Goal: Information Seeking & Learning: Learn about a topic

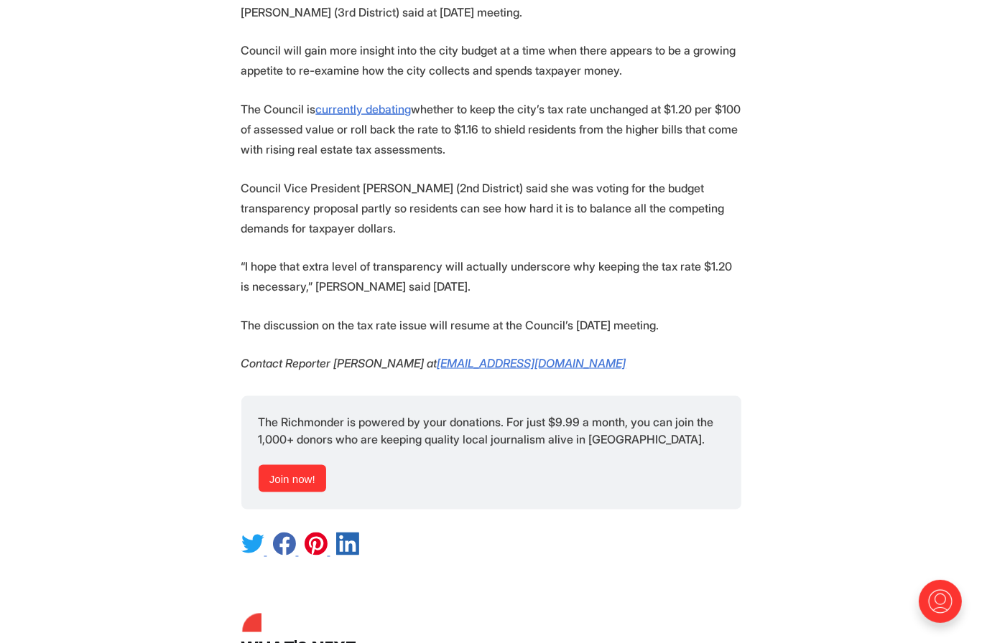
scroll to position [1877, 0]
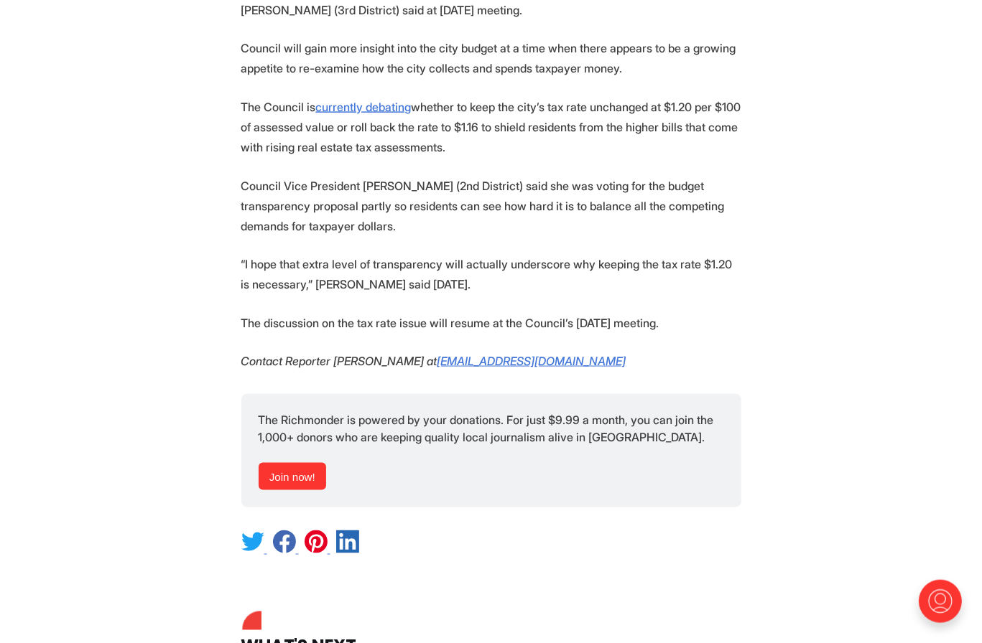
click at [458, 265] on p "“I hope that extra level of transparency will actually underscore why keeping t…" at bounding box center [491, 274] width 500 height 40
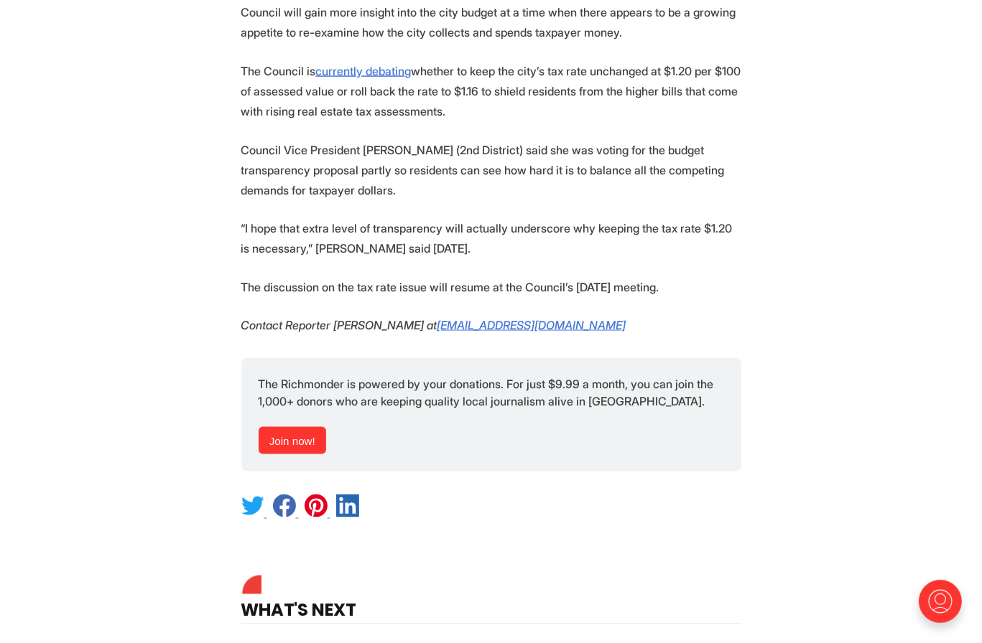
scroll to position [1915, 0]
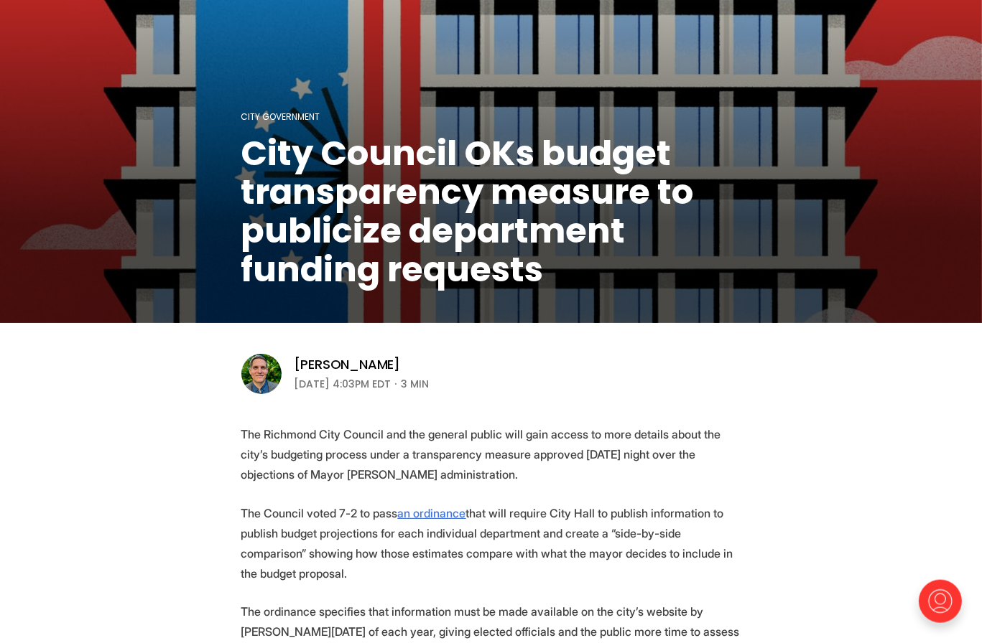
scroll to position [0, 0]
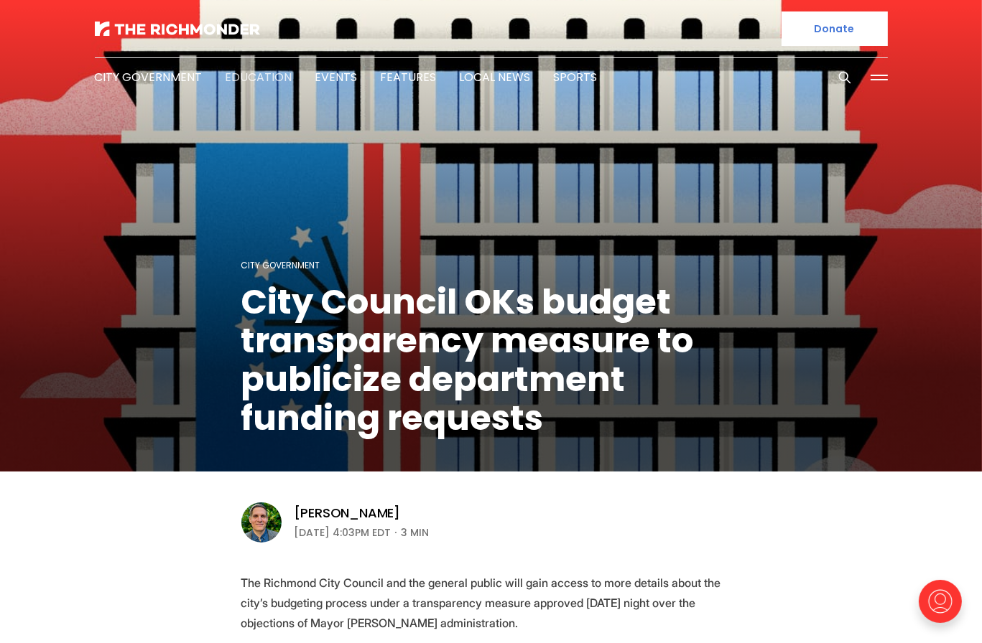
click at [243, 81] on link "Education" at bounding box center [259, 77] width 67 height 17
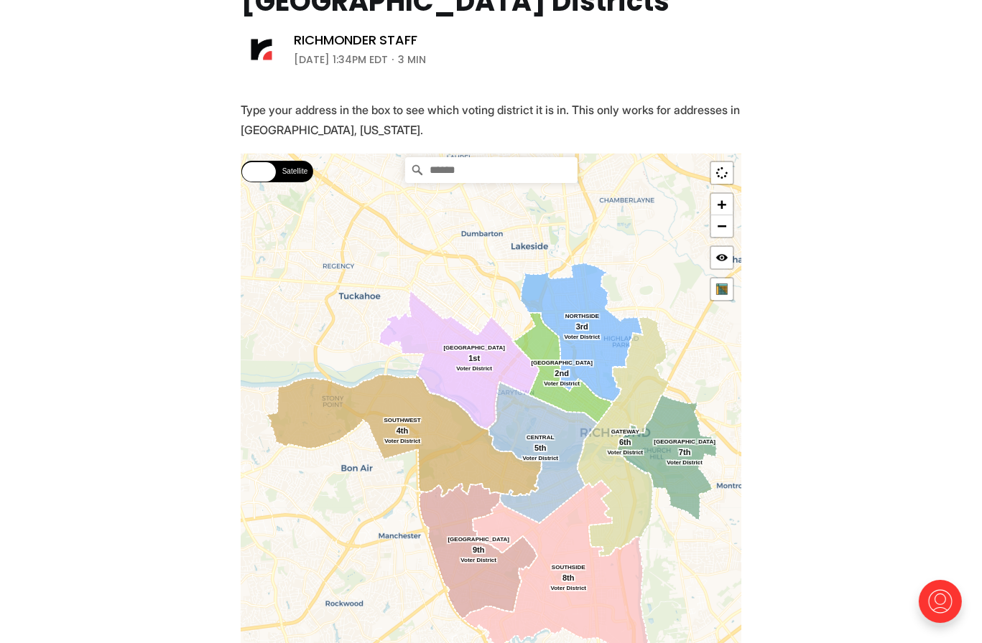
scroll to position [223, 0]
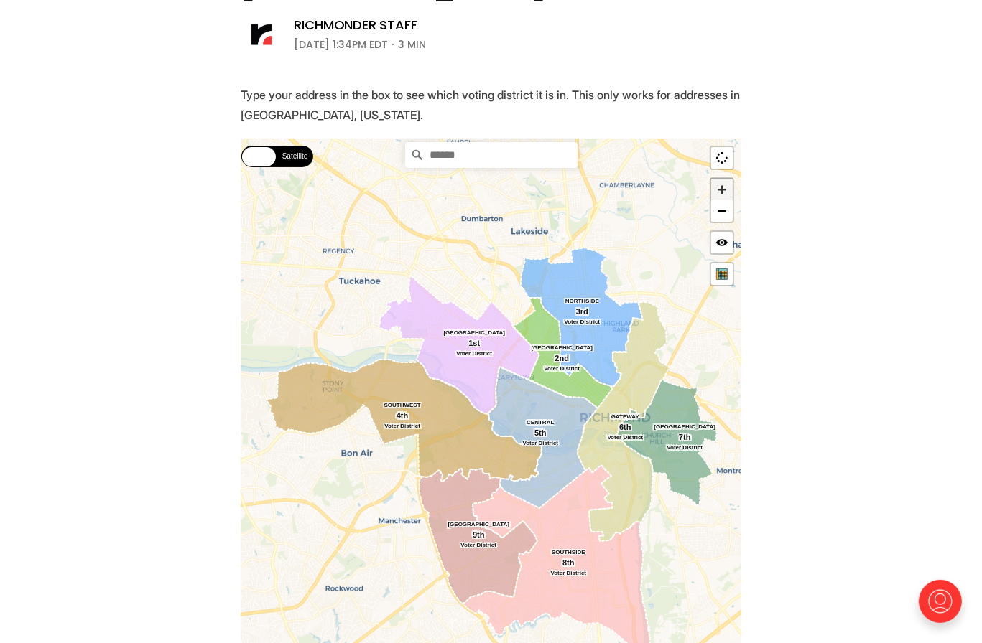
click at [725, 185] on link "+" at bounding box center [722, 190] width 22 height 22
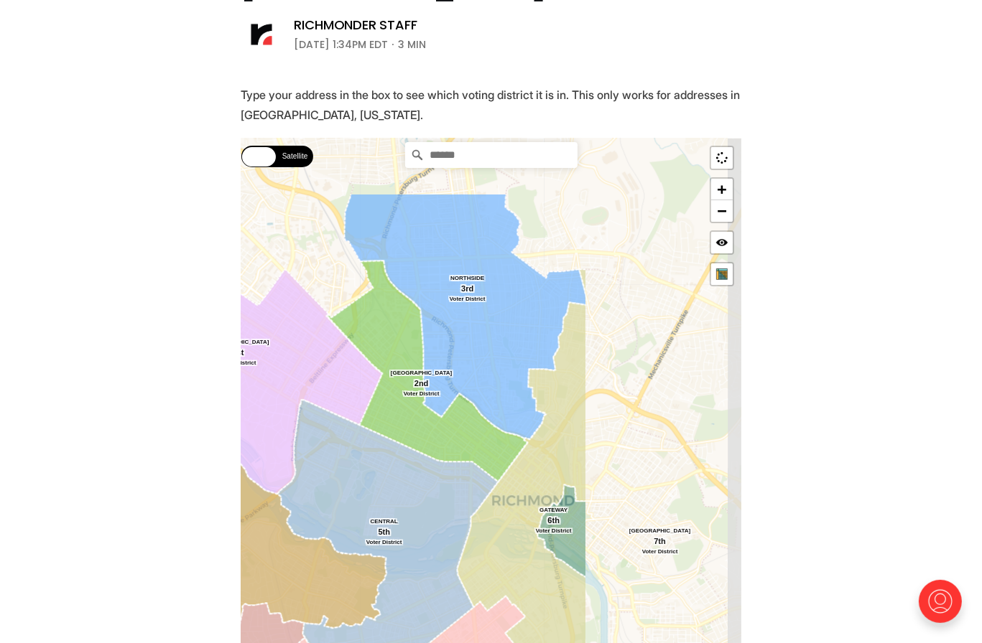
drag, startPoint x: 622, startPoint y: 401, endPoint x: 404, endPoint y: 519, distance: 247.4
click at [404, 519] on icon at bounding box center [387, 542] width 220 height 282
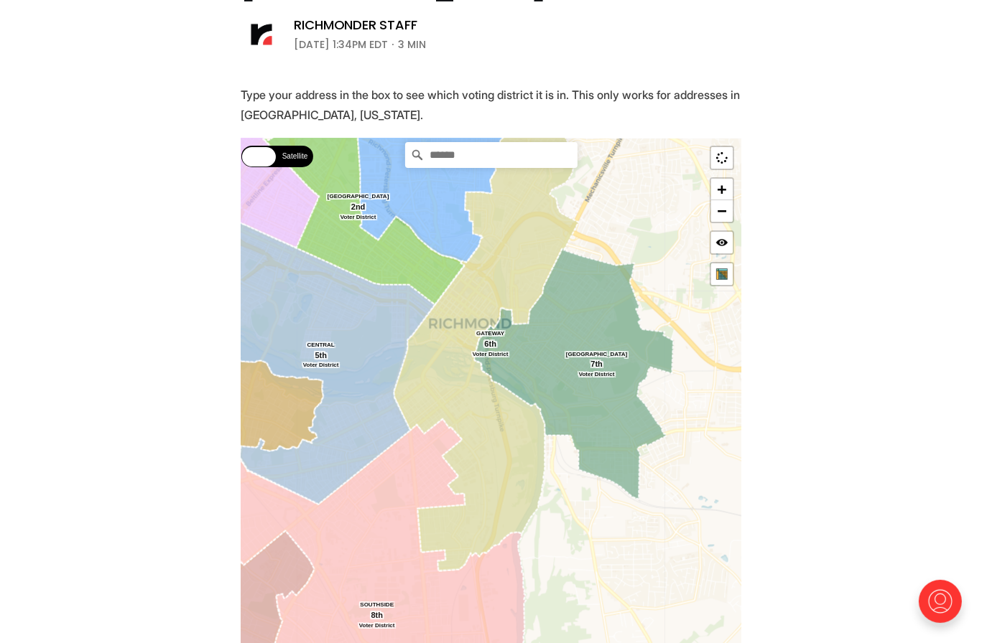
drag, startPoint x: 576, startPoint y: 446, endPoint x: 519, endPoint y: 264, distance: 191.3
click at [519, 264] on icon at bounding box center [486, 332] width 185 height 479
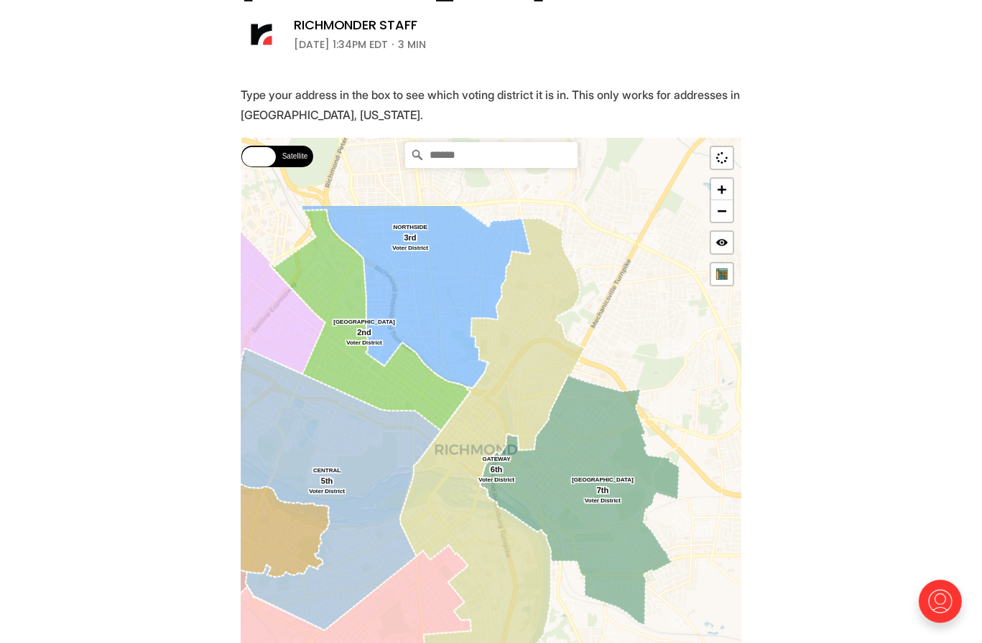
drag, startPoint x: 533, startPoint y: 233, endPoint x: 541, endPoint y: 366, distance: 133.1
click at [541, 366] on icon at bounding box center [491, 458] width 185 height 479
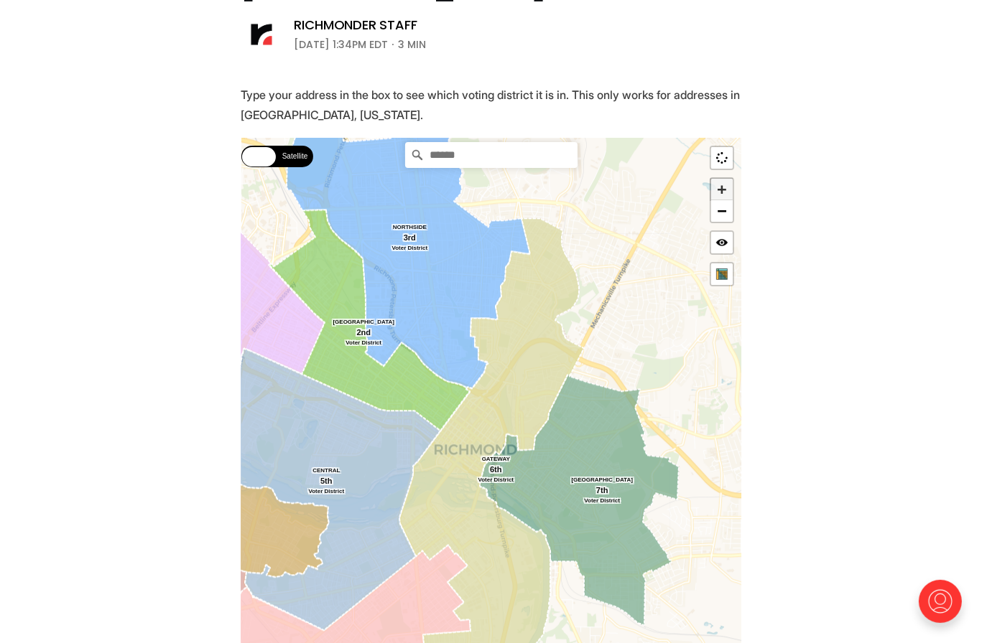
click at [725, 188] on link "+" at bounding box center [722, 190] width 22 height 22
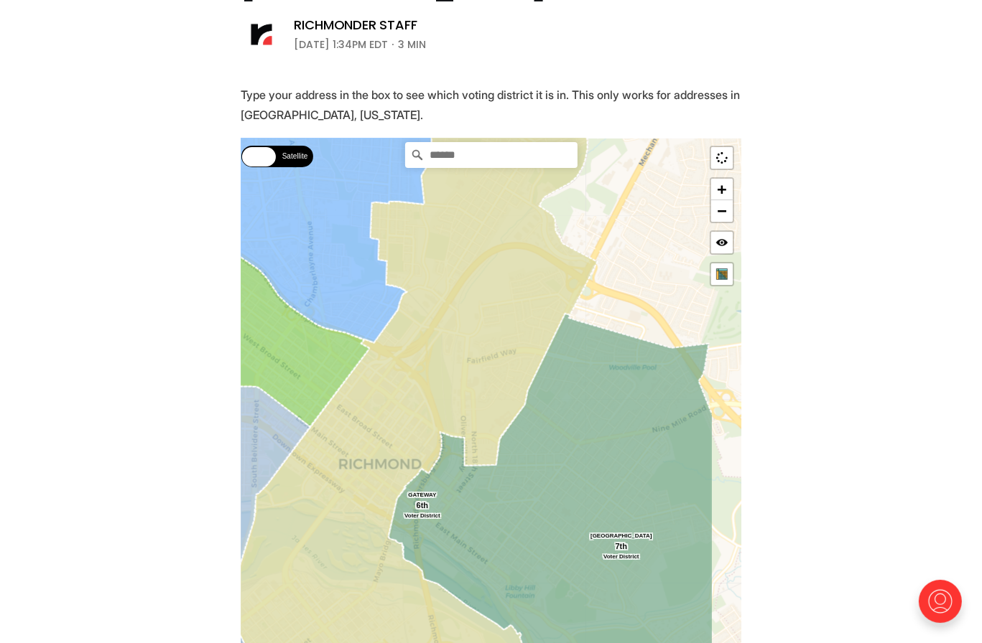
drag, startPoint x: 717, startPoint y: 380, endPoint x: 628, endPoint y: 400, distance: 91.3
click at [628, 400] on icon at bounding box center [550, 565] width 325 height 502
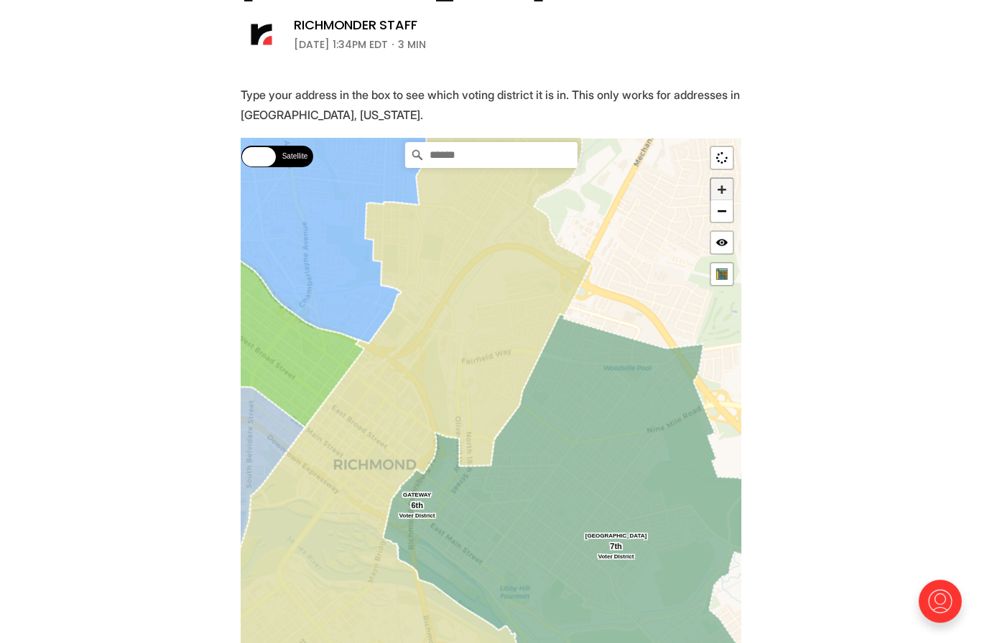
click at [723, 185] on link "+" at bounding box center [722, 190] width 22 height 22
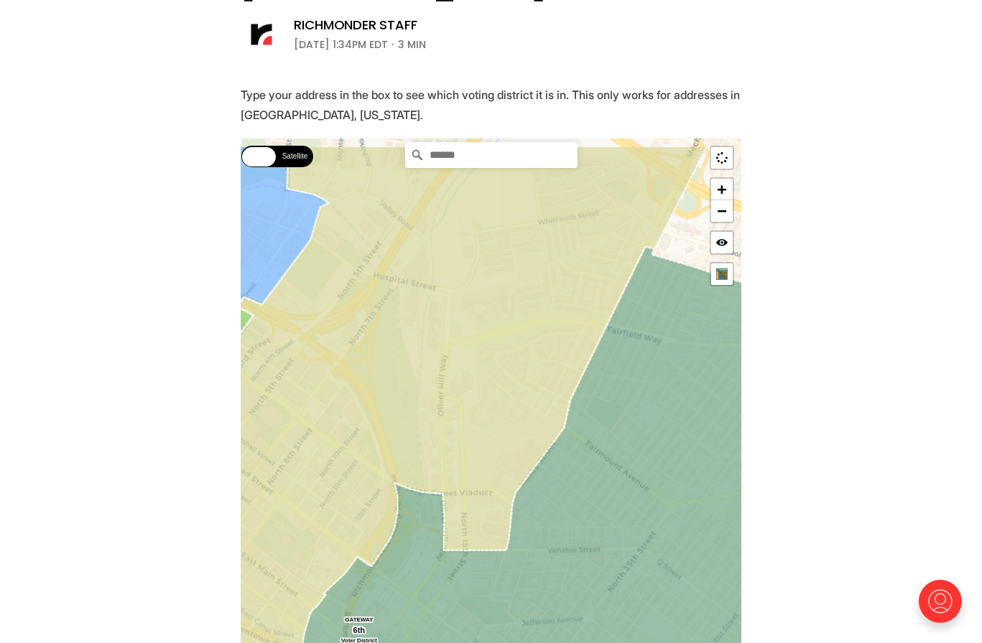
drag, startPoint x: 629, startPoint y: 257, endPoint x: 664, endPoint y: 349, distance: 98.4
click at [664, 349] on icon at bounding box center [550, 576] width 518 height 659
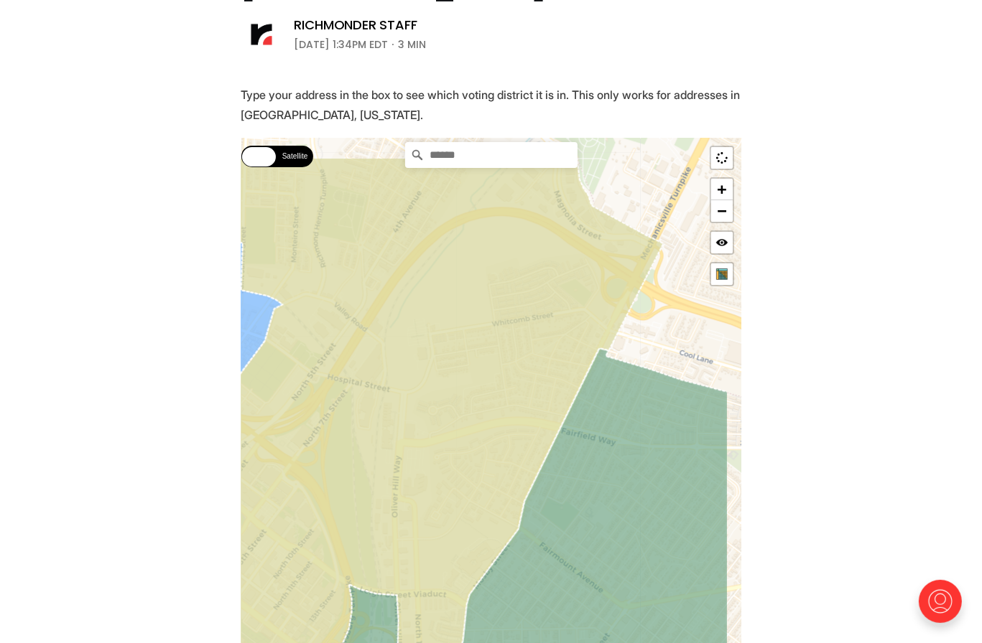
drag, startPoint x: 550, startPoint y: 276, endPoint x: 485, endPoint y: 363, distance: 108.7
click at [485, 363] on icon at bounding box center [394, 538] width 538 height 760
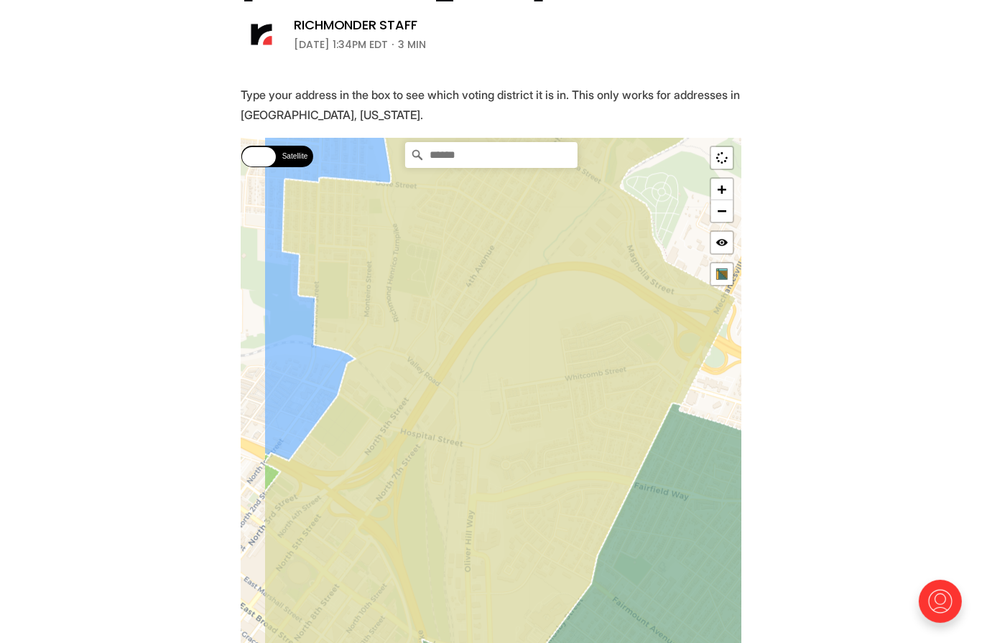
drag, startPoint x: 445, startPoint y: 299, endPoint x: 527, endPoint y: 377, distance: 113.3
click at [527, 377] on icon at bounding box center [500, 509] width 473 height 760
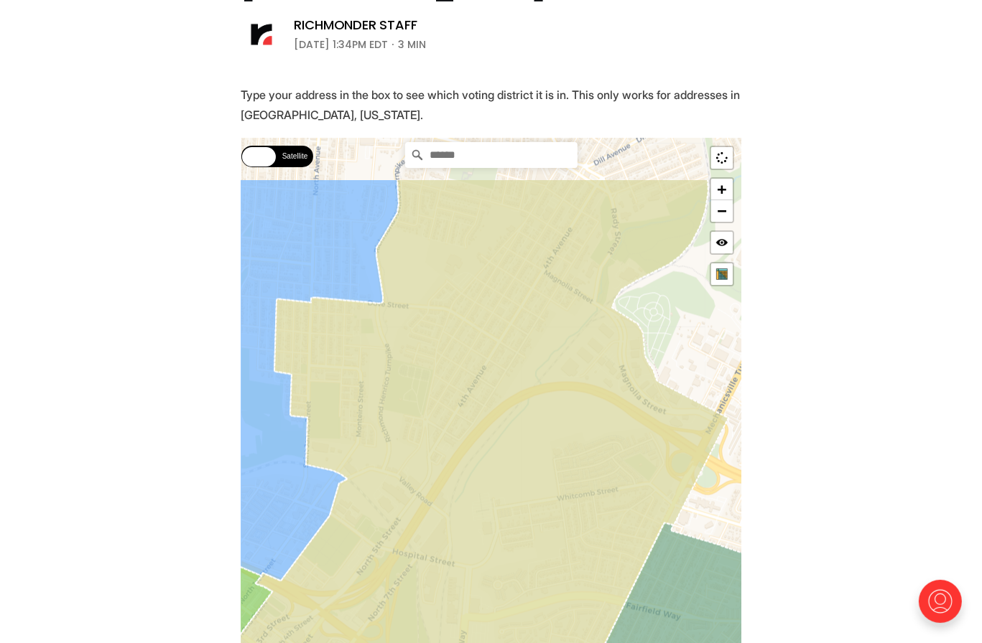
drag, startPoint x: 566, startPoint y: 332, endPoint x: 559, endPoint y: 440, distance: 108.7
click at [559, 440] on icon at bounding box center [455, 560] width 546 height 760
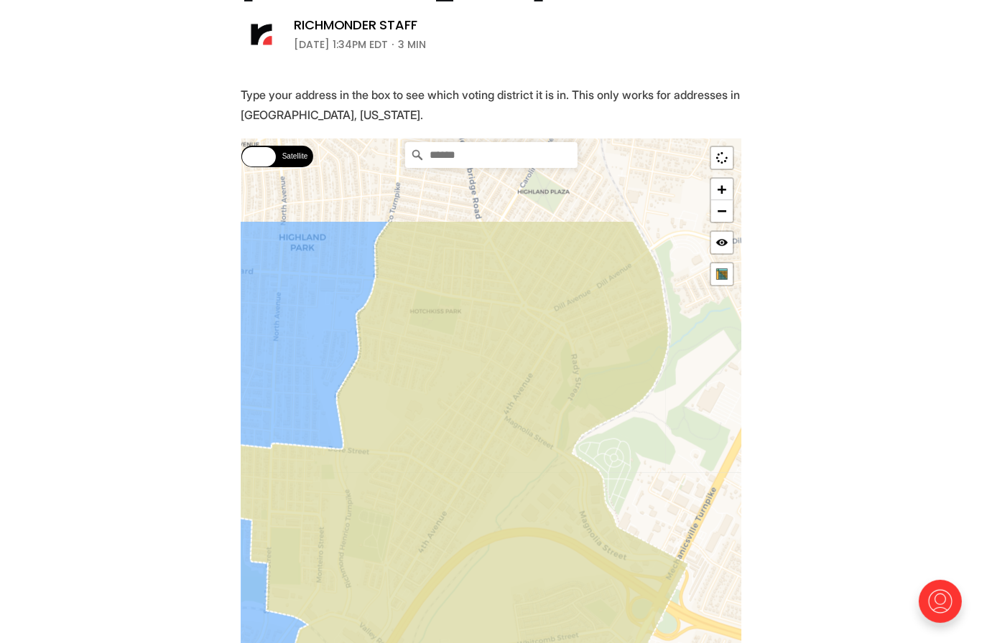
drag, startPoint x: 607, startPoint y: 319, endPoint x: 552, endPoint y: 500, distance: 189.0
click at [552, 500] on icon at bounding box center [419, 600] width 538 height 760
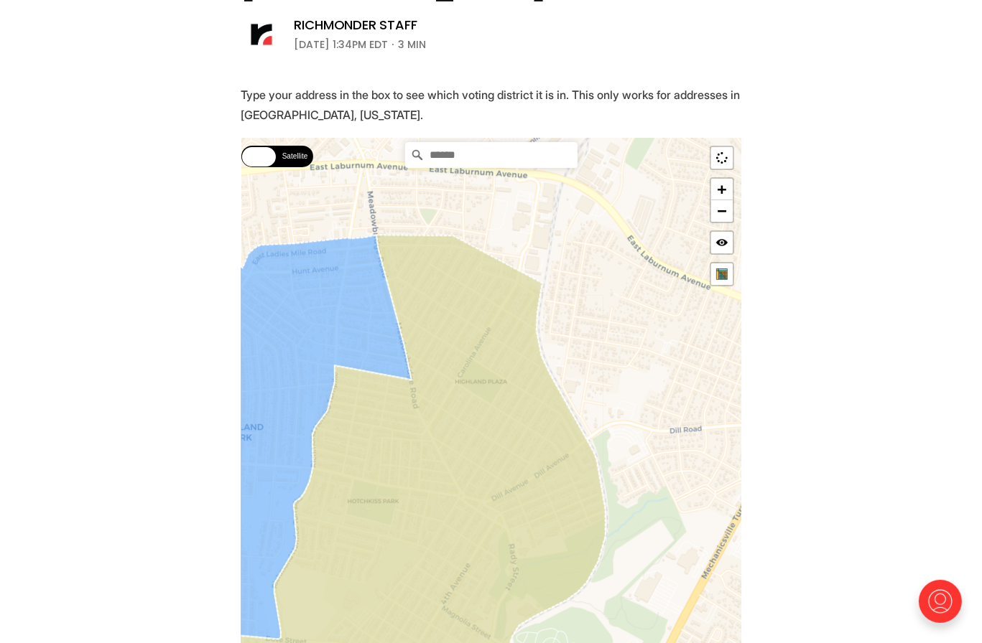
drag, startPoint x: 582, startPoint y: 359, endPoint x: 533, endPoint y: 518, distance: 166.3
click at [533, 518] on icon at bounding box center [383, 614] width 485 height 756
click at [724, 220] on link "−" at bounding box center [722, 211] width 22 height 22
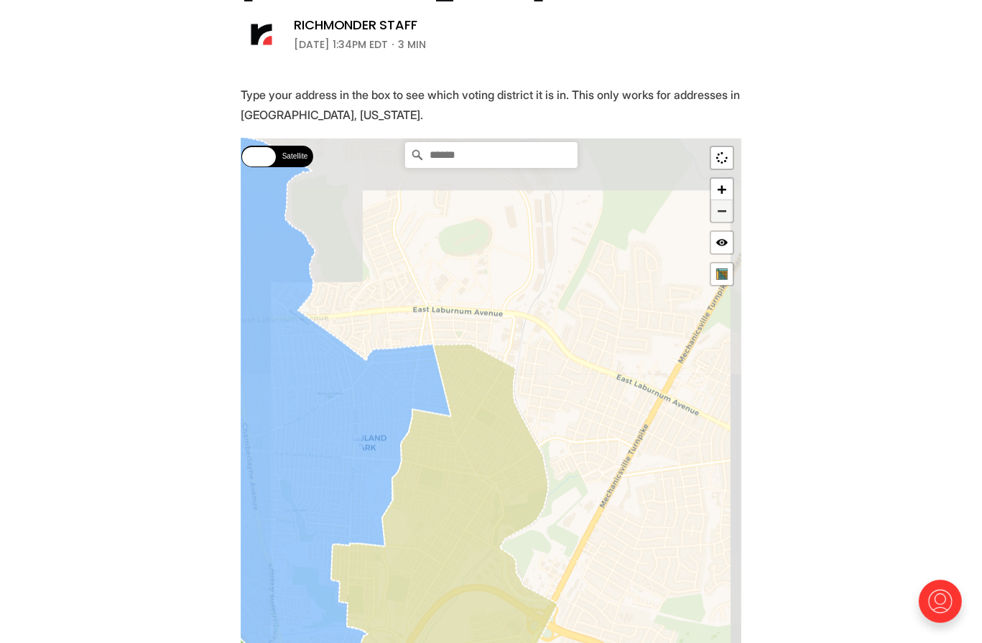
click at [724, 219] on link "−" at bounding box center [722, 211] width 22 height 22
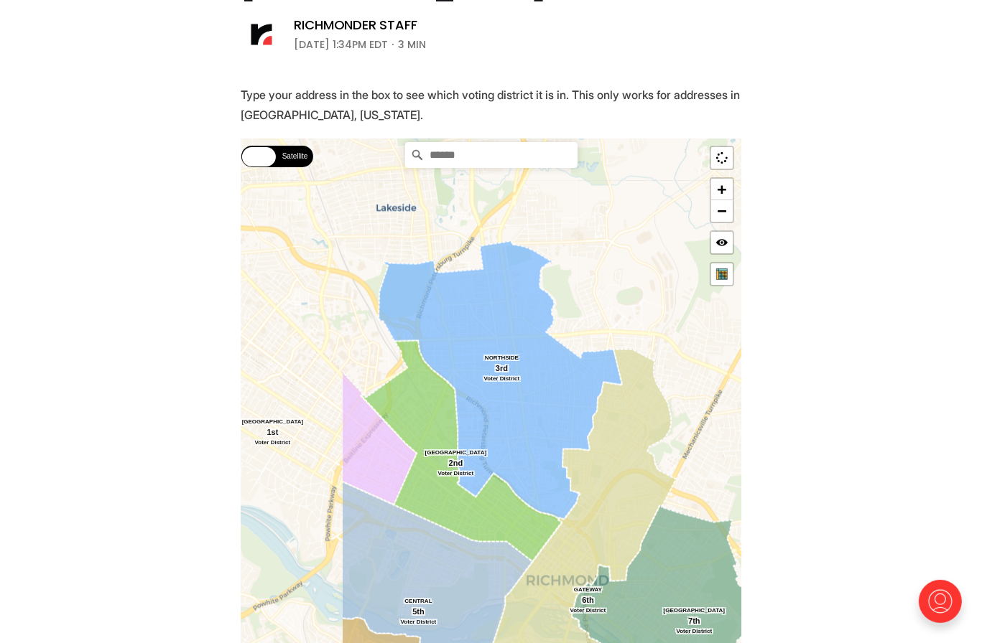
drag, startPoint x: 529, startPoint y: 433, endPoint x: 685, endPoint y: 358, distance: 173.8
click at [685, 358] on div "Street Satellite Street Satellite [GEOGRAPHIC_DATA] SOUTHWEST [GEOGRAPHIC_DATA]…" at bounding box center [491, 454] width 500 height 631
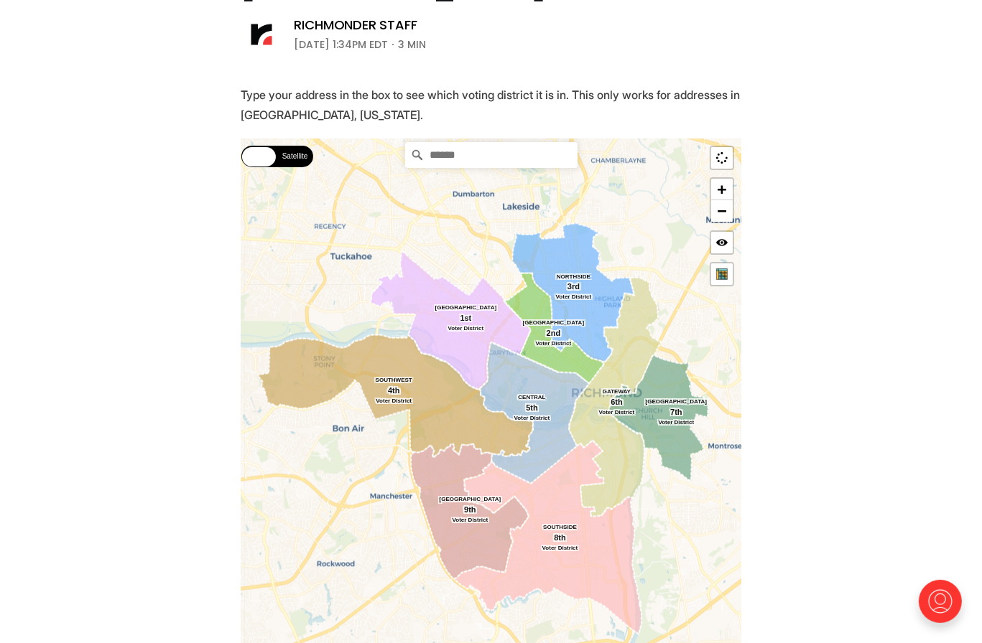
drag, startPoint x: 637, startPoint y: 481, endPoint x: 595, endPoint y: 353, distance: 134.5
click at [595, 353] on g at bounding box center [482, 429] width 451 height 412
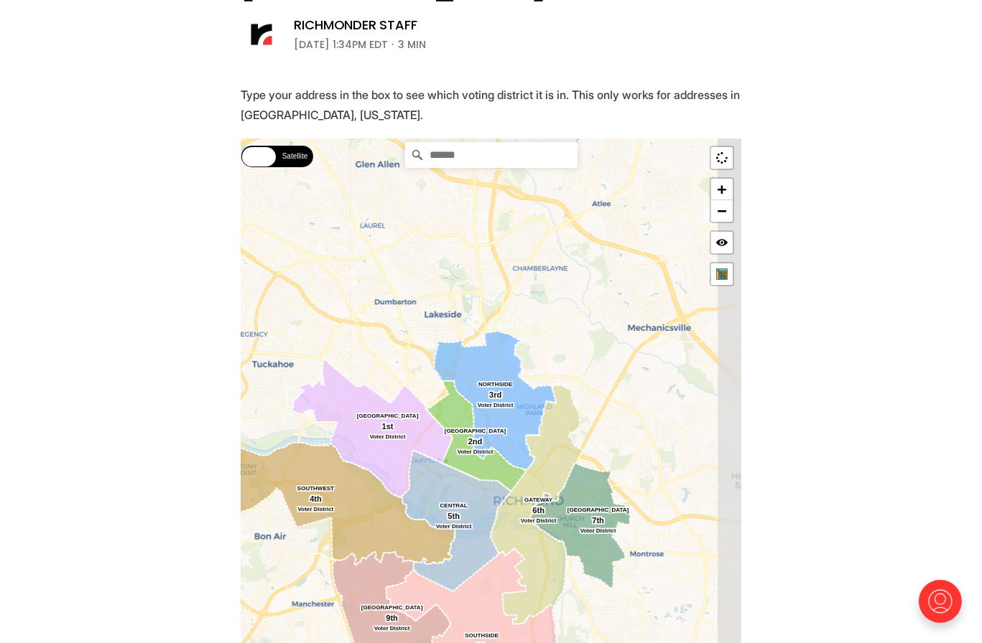
drag, startPoint x: 605, startPoint y: 271, endPoint x: 530, endPoint y: 391, distance: 140.7
click at [530, 391] on div "Street Satellite Street Satellite [GEOGRAPHIC_DATA] SOUTHWEST [GEOGRAPHIC_DATA]…" at bounding box center [491, 454] width 500 height 631
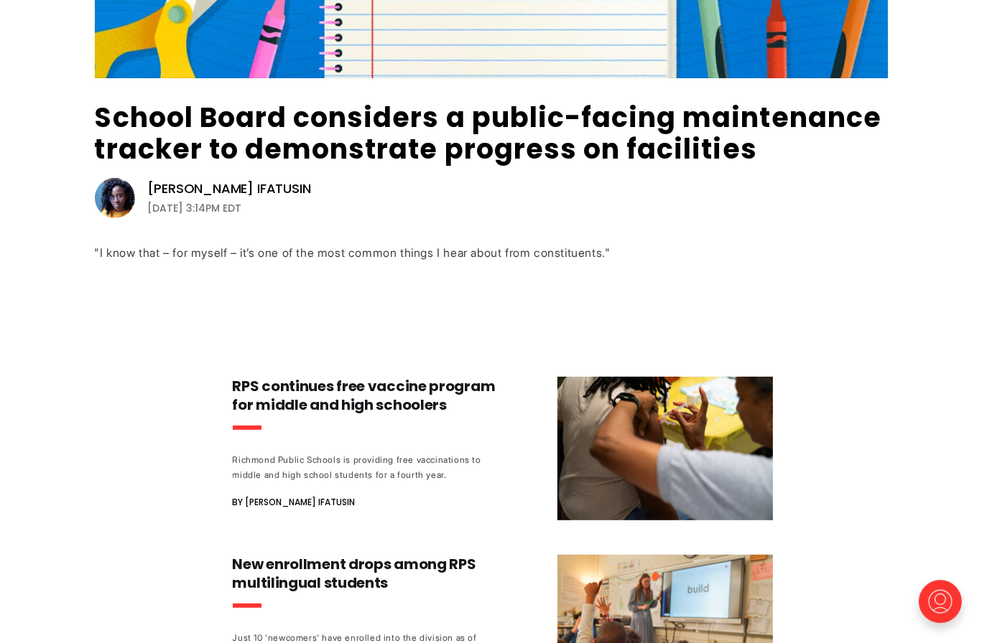
scroll to position [445, 0]
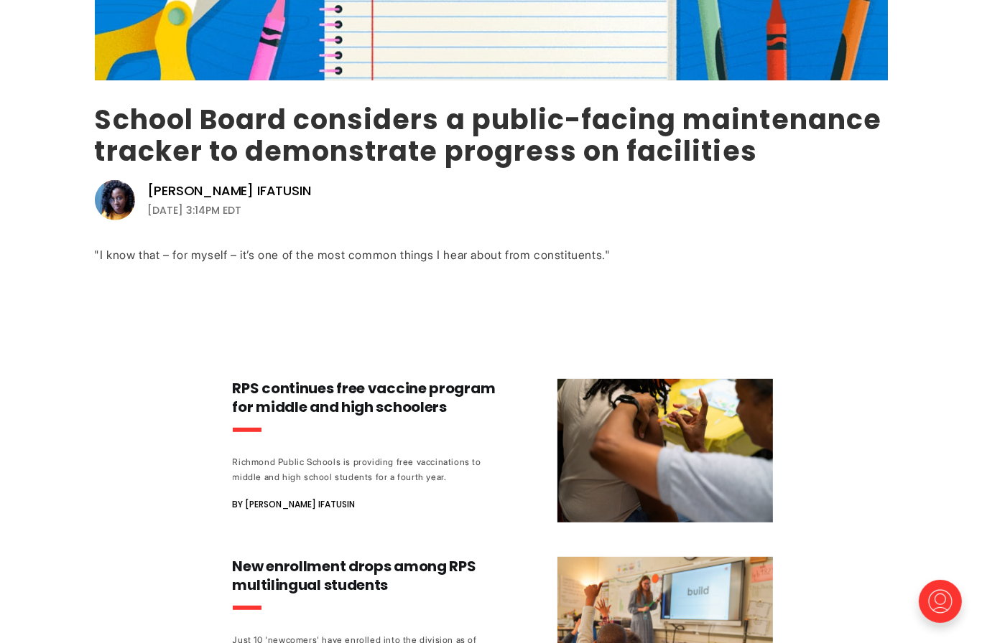
click at [306, 122] on link "School Board considers a public-facing maintenance tracker to demonstrate progr…" at bounding box center [488, 136] width 787 height 70
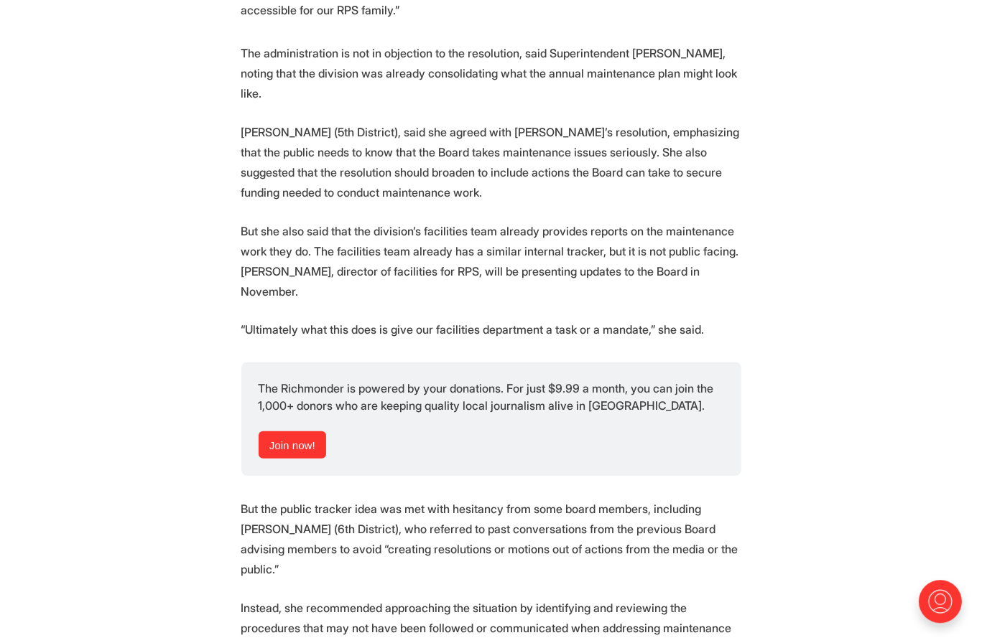
scroll to position [872, 0]
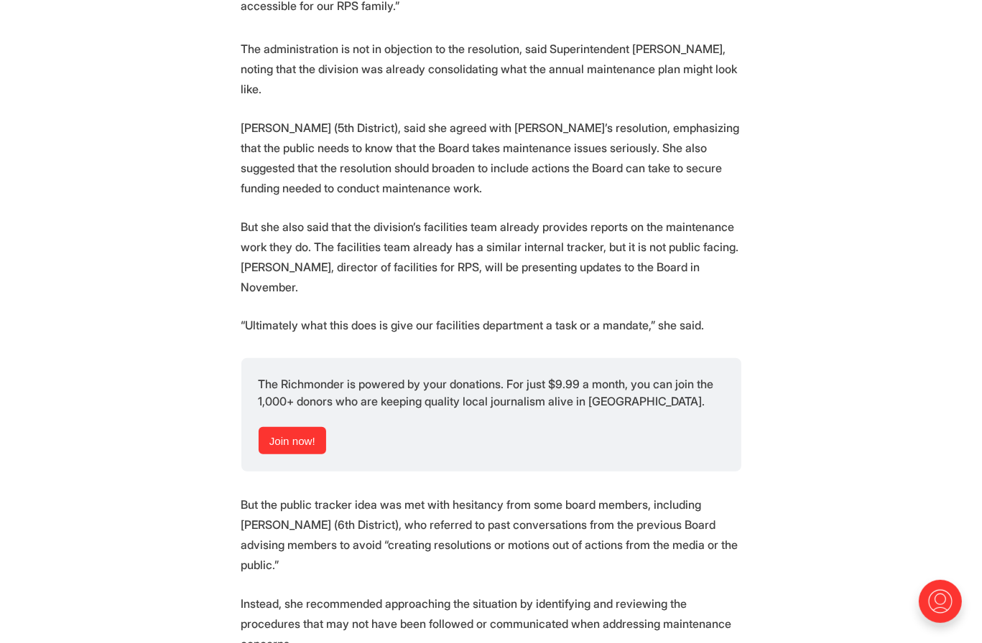
click at [213, 282] on section "Following recent concerns of infrastructure problems from teachers, the Richmon…" at bounding box center [491, 586] width 982 height 1770
click at [210, 223] on section "Following recent concerns of infrastructure problems from teachers, the Richmon…" at bounding box center [491, 586] width 982 height 1770
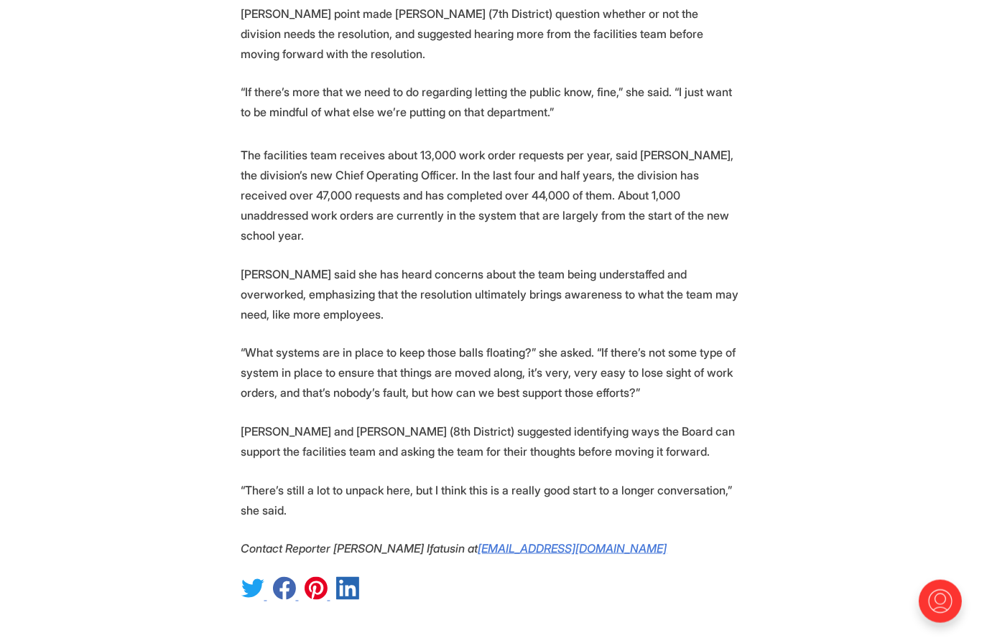
scroll to position [1741, 0]
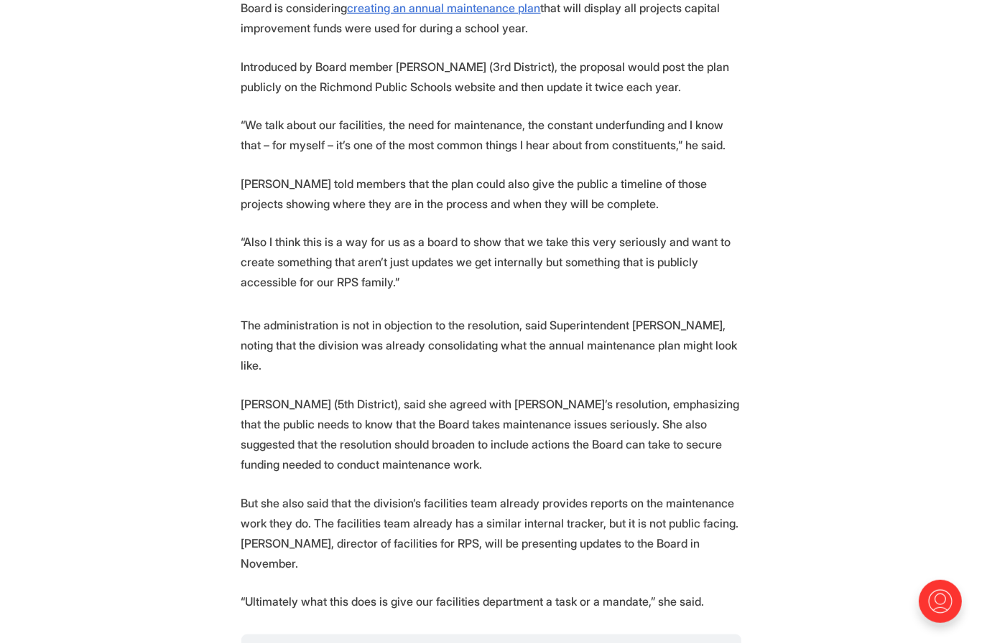
scroll to position [0, 0]
